Goal: Task Accomplishment & Management: Use online tool/utility

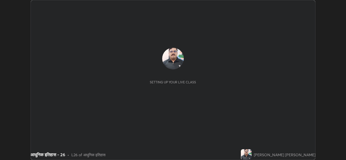
scroll to position [160, 346]
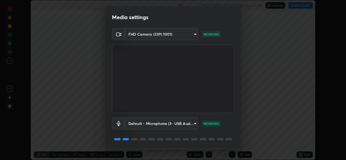
click at [158, 119] on body "Erase all आधुनिक इतिहास - 26 Recording WAS SCHEDULED TO START AT 4:30 PM Settin…" at bounding box center [173, 80] width 346 height 160
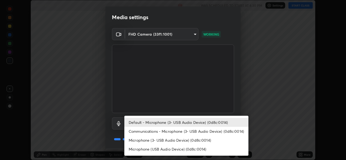
click at [117, 144] on div at bounding box center [173, 80] width 346 height 160
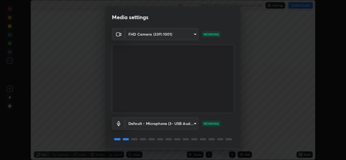
scroll to position [17, 0]
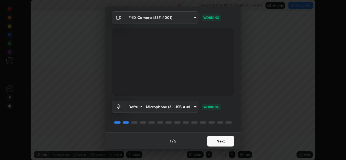
click at [212, 142] on button "Next" at bounding box center [220, 141] width 27 height 11
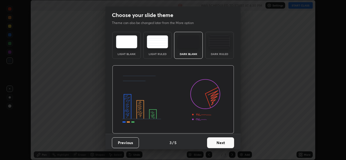
click at [213, 143] on button "Next" at bounding box center [220, 143] width 27 height 11
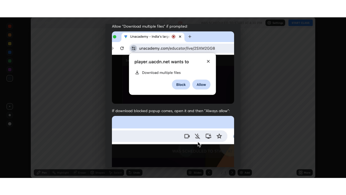
scroll to position [127, 0]
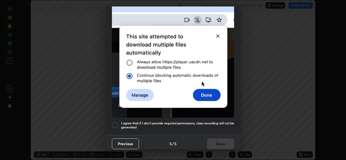
click at [175, 122] on h5 "I agree that if I don't provide required permissions, class recording will not …" at bounding box center [177, 126] width 113 height 8
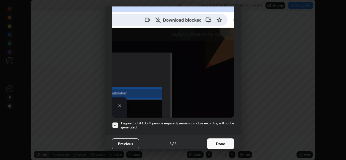
click at [222, 144] on button "Done" at bounding box center [220, 144] width 27 height 11
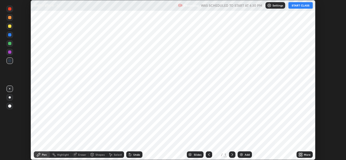
click at [242, 155] on img at bounding box center [242, 155] width 4 height 4
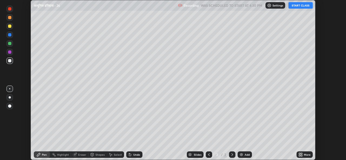
click at [300, 156] on icon at bounding box center [299, 155] width 1 height 1
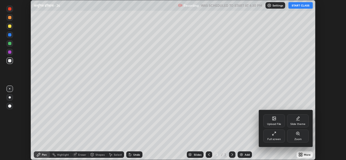
click at [275, 140] on div "Full screen" at bounding box center [275, 139] width 14 height 3
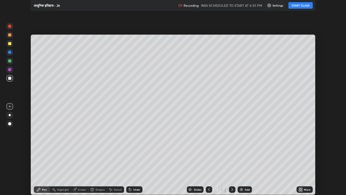
scroll to position [195, 346]
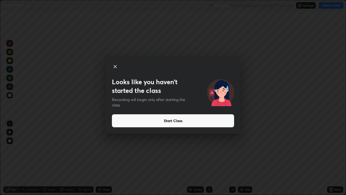
click at [149, 122] on button "Start Class" at bounding box center [173, 120] width 122 height 13
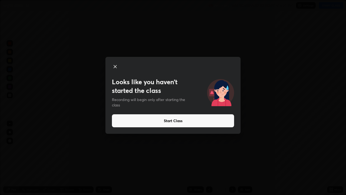
click at [146, 122] on button "Start Class" at bounding box center [173, 120] width 122 height 13
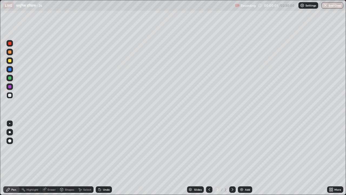
click at [10, 141] on div at bounding box center [9, 140] width 3 height 3
click at [11, 96] on div at bounding box center [9, 95] width 3 height 3
click at [9, 77] on div at bounding box center [9, 77] width 3 height 3
click at [10, 97] on div at bounding box center [9, 95] width 3 height 3
click at [9, 61] on div at bounding box center [9, 60] width 3 height 3
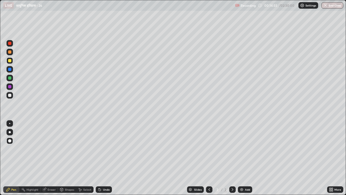
click at [9, 69] on div at bounding box center [9, 69] width 3 height 3
click at [241, 160] on img at bounding box center [242, 189] width 4 height 4
click at [9, 62] on div at bounding box center [9, 60] width 3 height 3
click at [9, 78] on div at bounding box center [9, 77] width 3 height 3
click at [242, 160] on img at bounding box center [242, 189] width 4 height 4
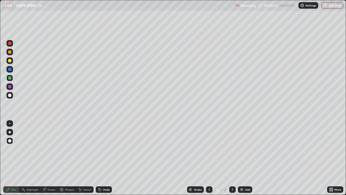
click at [10, 96] on div at bounding box center [9, 95] width 3 height 3
click at [9, 78] on div at bounding box center [9, 77] width 3 height 3
click at [52, 160] on div "Eraser" at bounding box center [52, 189] width 8 height 3
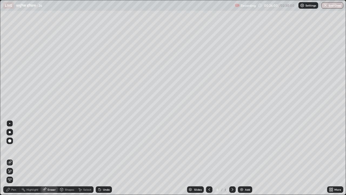
click at [15, 160] on div "Pen" at bounding box center [13, 189] width 5 height 3
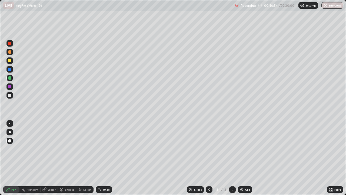
click at [51, 160] on div "Eraser" at bounding box center [52, 189] width 8 height 3
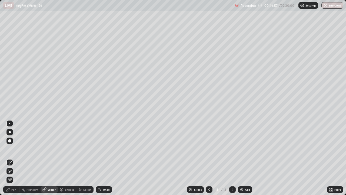
click at [14, 160] on div "Pen" at bounding box center [13, 189] width 5 height 3
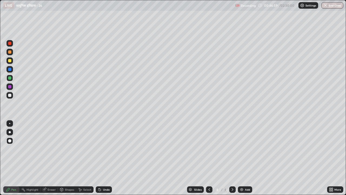
click at [10, 95] on div at bounding box center [9, 95] width 3 height 3
click at [8, 160] on icon at bounding box center [7, 189] width 3 height 3
click at [70, 160] on div "Shapes" at bounding box center [69, 189] width 9 height 3
click at [52, 160] on div "Eraser" at bounding box center [52, 189] width 8 height 3
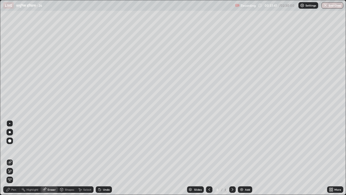
click at [50, 160] on div "Eraser" at bounding box center [52, 189] width 8 height 3
click at [233, 160] on icon at bounding box center [233, 189] width 2 height 3
click at [241, 160] on img at bounding box center [242, 189] width 4 height 4
click at [15, 160] on div "Pen" at bounding box center [13, 189] width 5 height 3
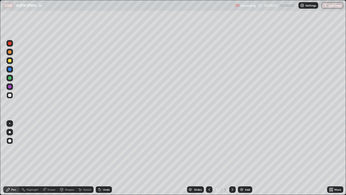
click at [52, 160] on div "Eraser" at bounding box center [52, 189] width 8 height 3
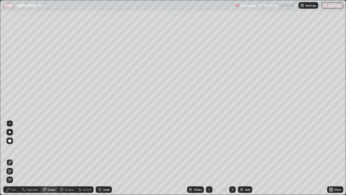
click at [16, 160] on div "Pen" at bounding box center [13, 189] width 5 height 3
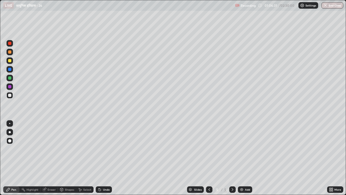
click at [49, 160] on div "Eraser" at bounding box center [52, 189] width 8 height 3
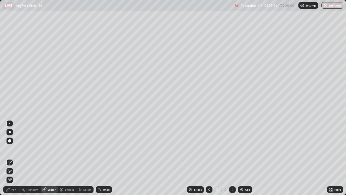
click at [11, 160] on div "Pen" at bounding box center [11, 189] width 16 height 6
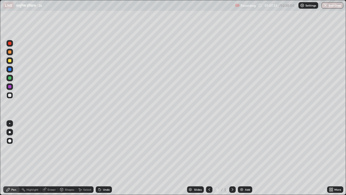
click at [10, 79] on div at bounding box center [9, 77] width 3 height 3
click at [9, 60] on div at bounding box center [9, 60] width 3 height 3
click at [53, 160] on div "Eraser" at bounding box center [52, 189] width 8 height 3
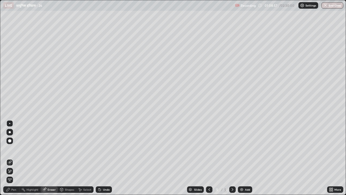
click at [15, 160] on div "Pen" at bounding box center [13, 189] width 5 height 3
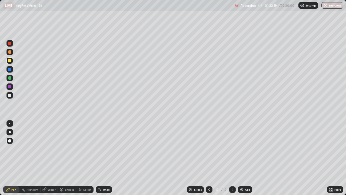
click at [10, 96] on div at bounding box center [9, 95] width 3 height 3
click at [296, 160] on div "Slides 5 / 5 Add" at bounding box center [219, 189] width 215 height 11
click at [322, 160] on div "Slides 5 / 5 Add" at bounding box center [219, 189] width 215 height 11
click at [319, 160] on div "Slides 5 / 5 Add" at bounding box center [219, 189] width 215 height 11
click at [240, 160] on img at bounding box center [242, 189] width 4 height 4
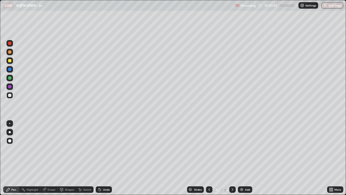
click at [10, 61] on div at bounding box center [9, 60] width 3 height 3
click at [9, 95] on div at bounding box center [9, 95] width 3 height 3
click at [240, 160] on img at bounding box center [242, 189] width 4 height 4
click at [11, 78] on div at bounding box center [9, 77] width 3 height 3
